Goal: Task Accomplishment & Management: Manage account settings

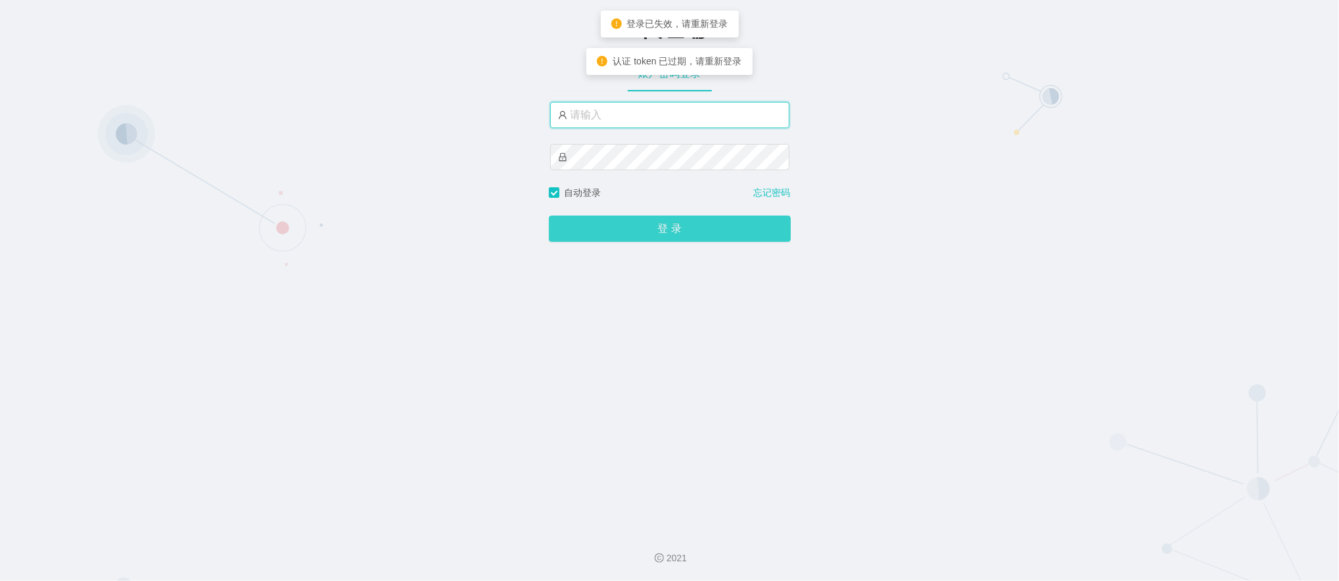
type input "sanzang1"
click at [607, 221] on button "登 录" at bounding box center [670, 229] width 242 height 26
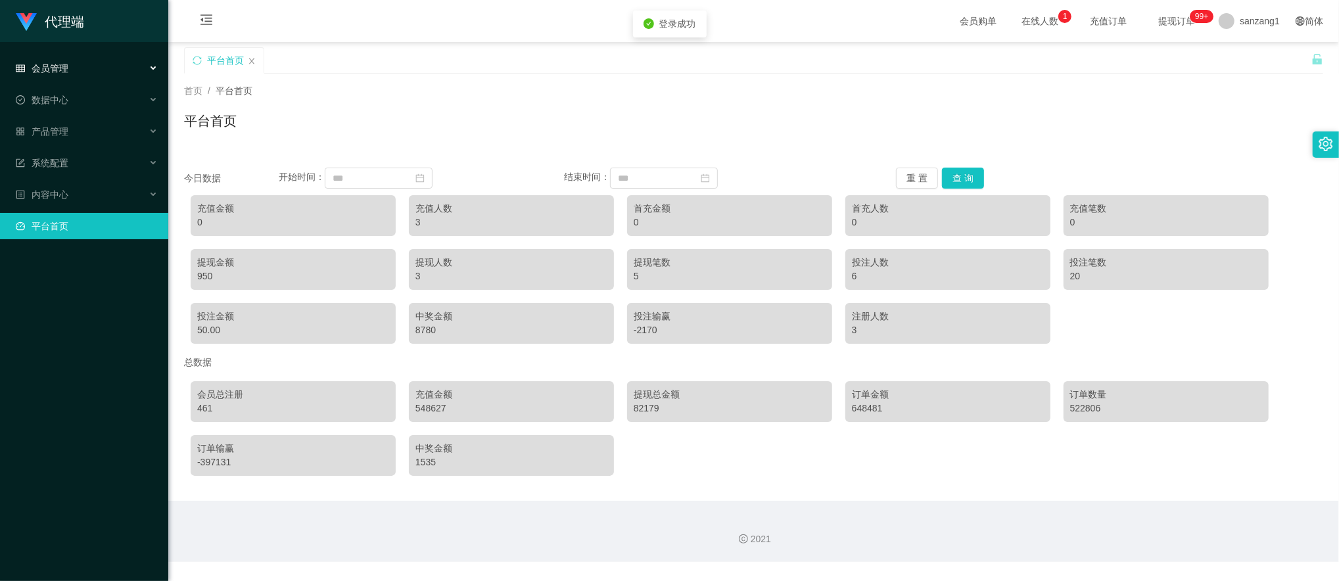
click at [67, 56] on div "会员管理" at bounding box center [84, 68] width 168 height 26
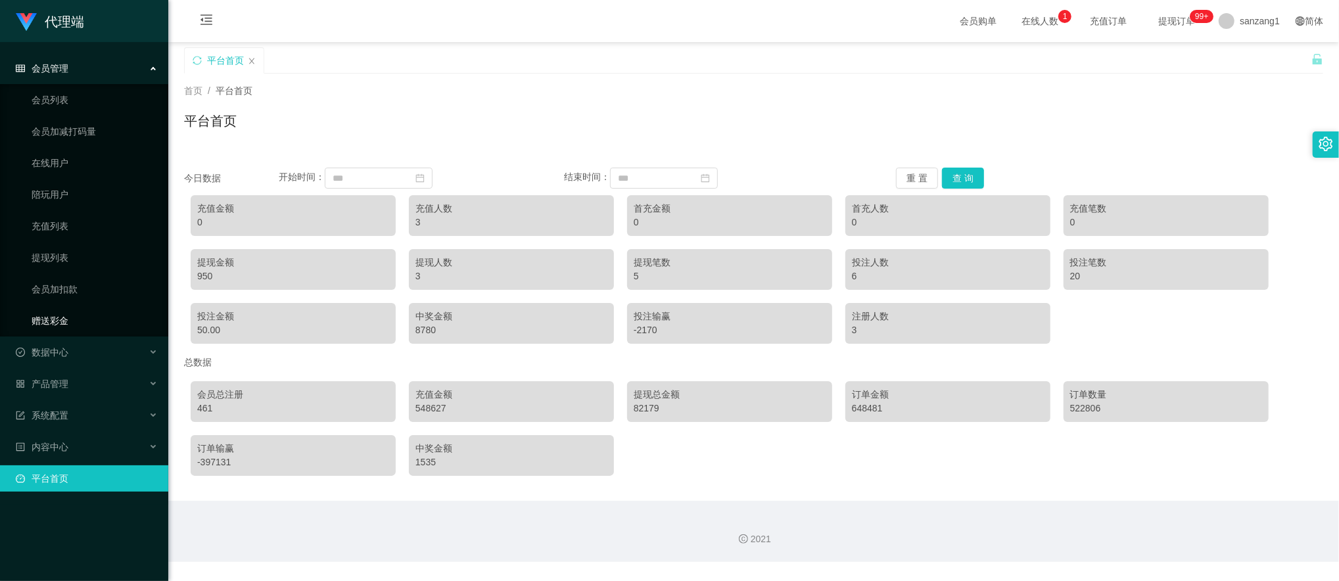
click at [35, 322] on link "赠送彩金" at bounding box center [95, 321] width 126 height 26
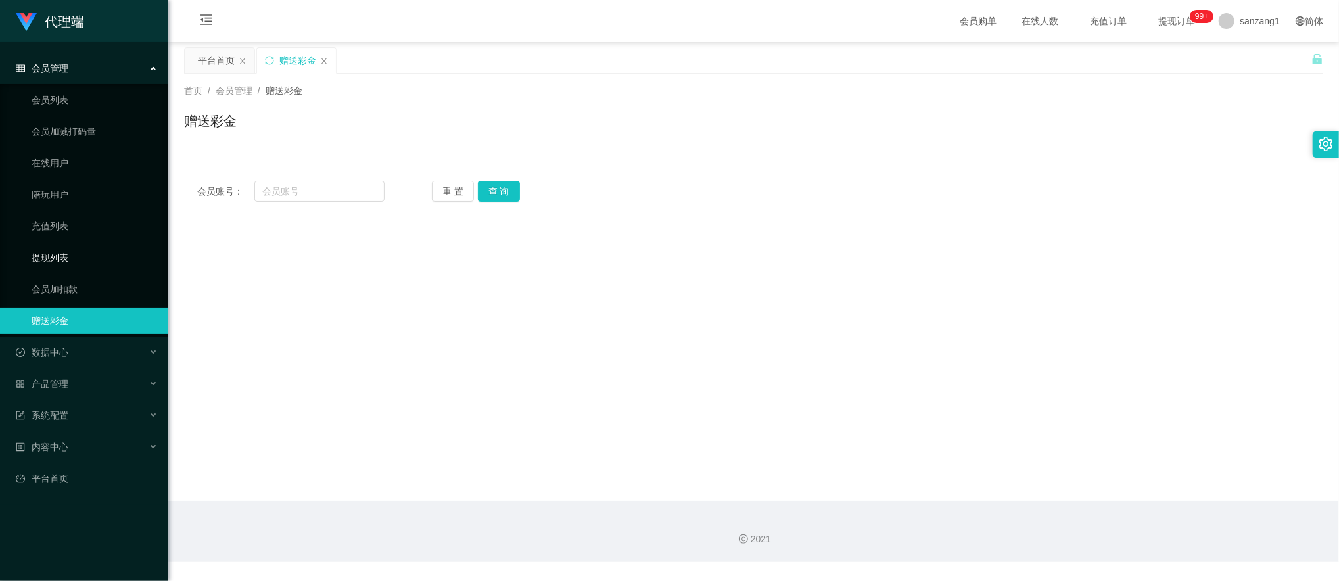
click at [42, 261] on link "提现列表" at bounding box center [95, 257] width 126 height 26
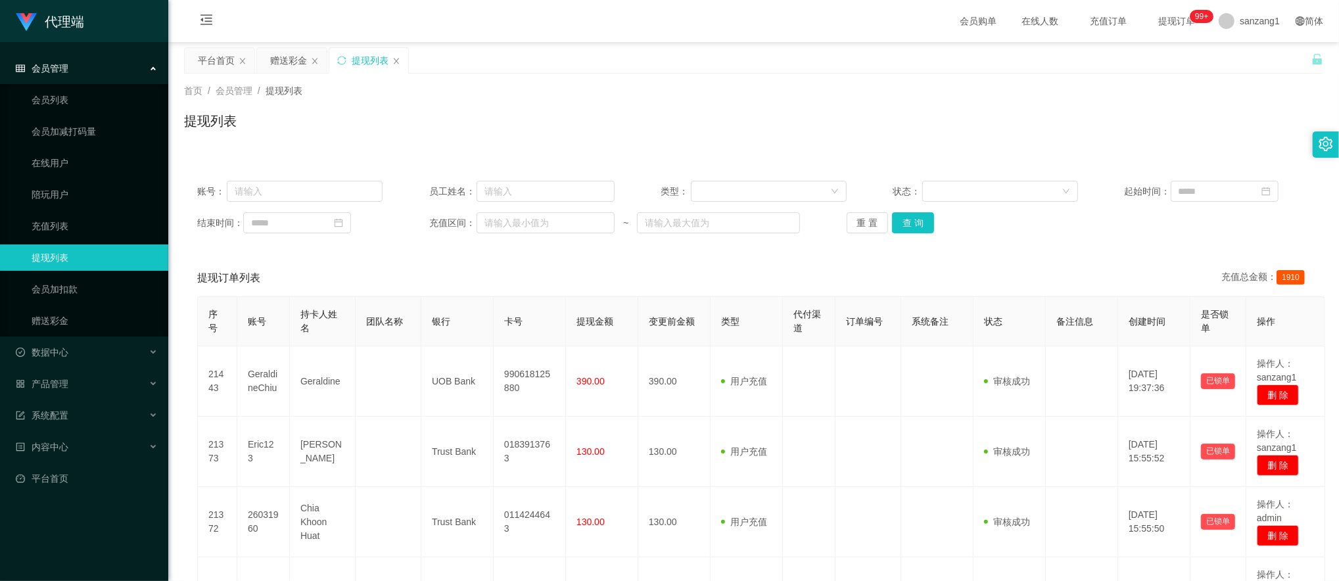
click at [51, 72] on span "会员管理" at bounding box center [42, 68] width 53 height 11
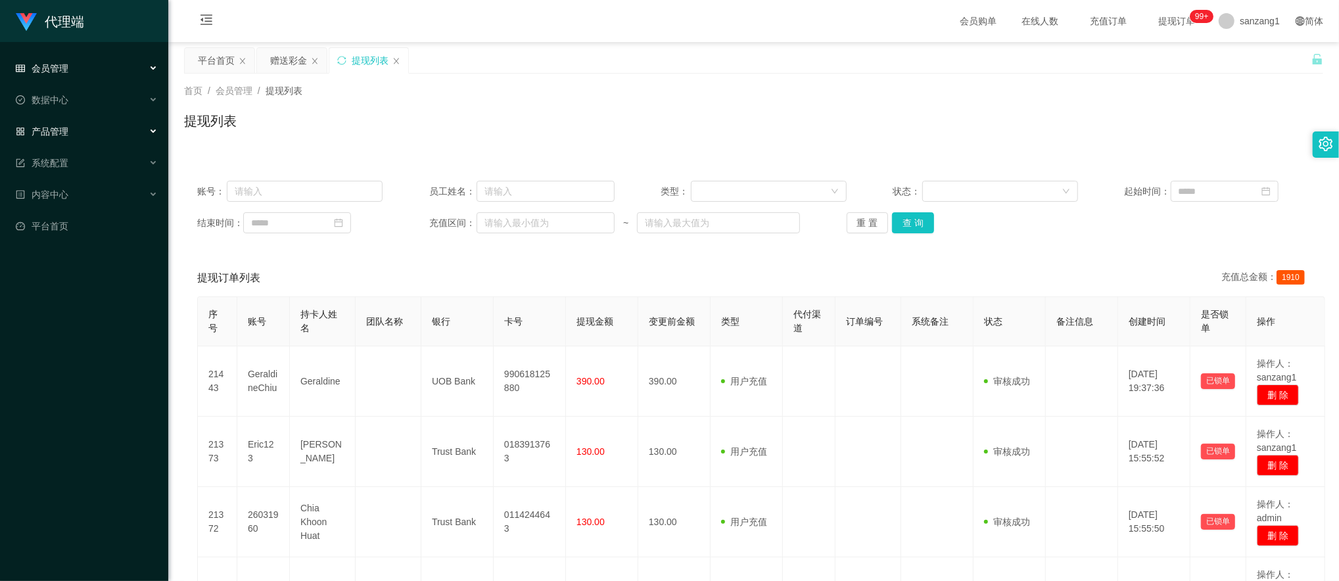
click at [63, 126] on span "产品管理" at bounding box center [42, 131] width 53 height 11
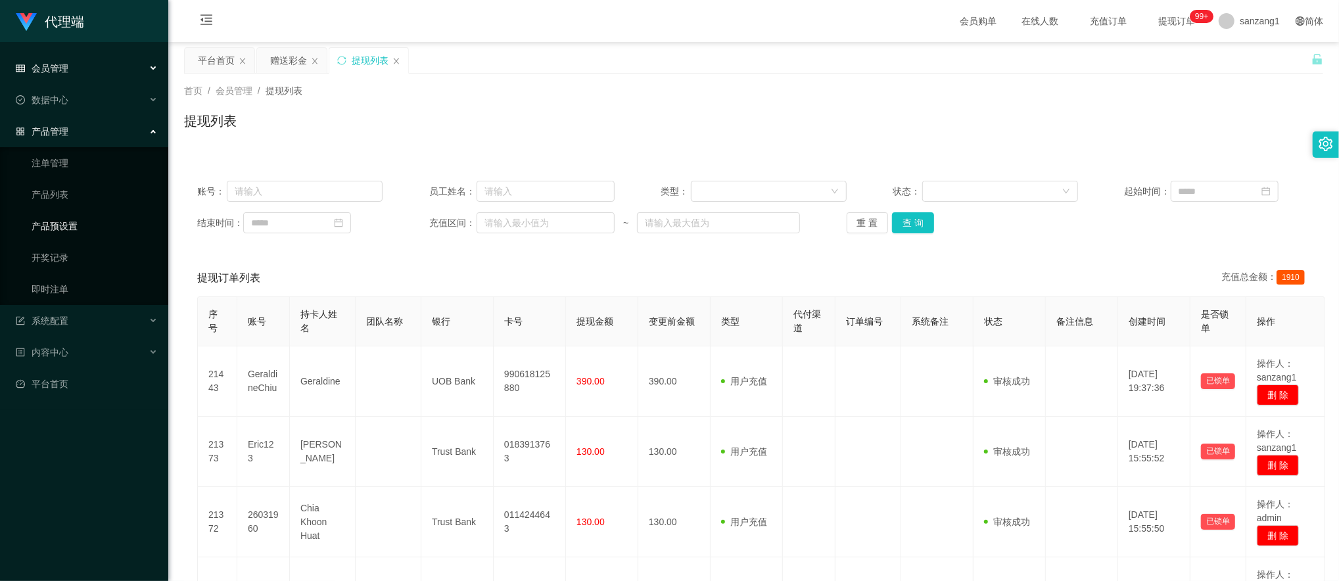
click at [64, 217] on link "产品预设置" at bounding box center [95, 226] width 126 height 26
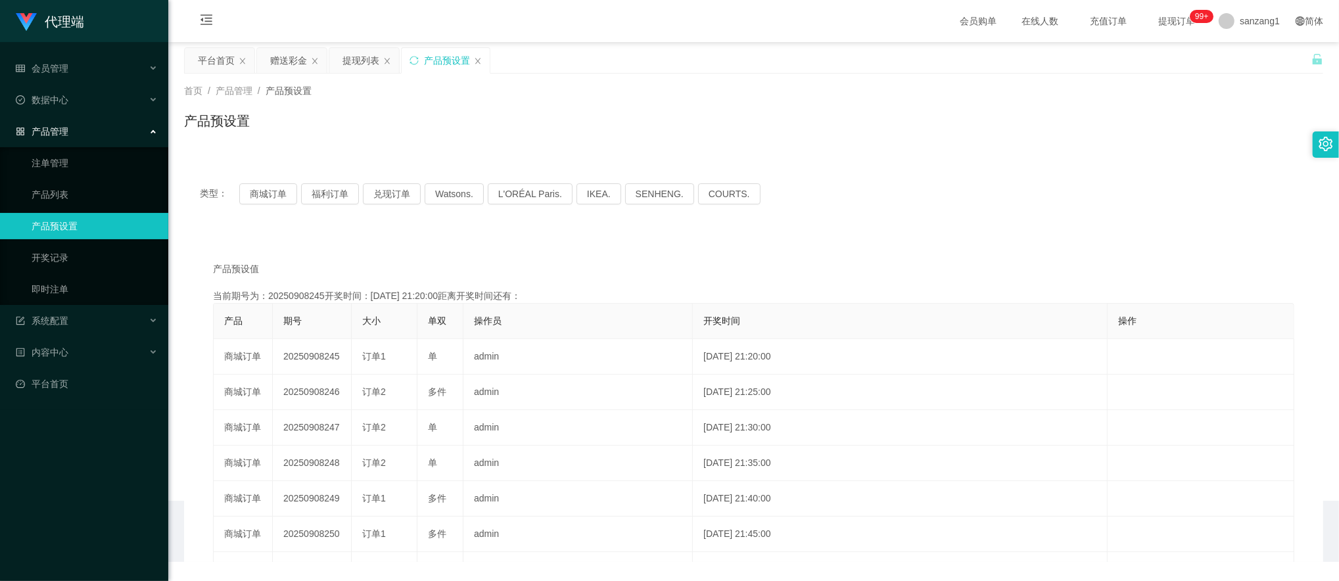
click at [68, 125] on div "产品管理" at bounding box center [84, 131] width 168 height 26
